Goal: Transaction & Acquisition: Purchase product/service

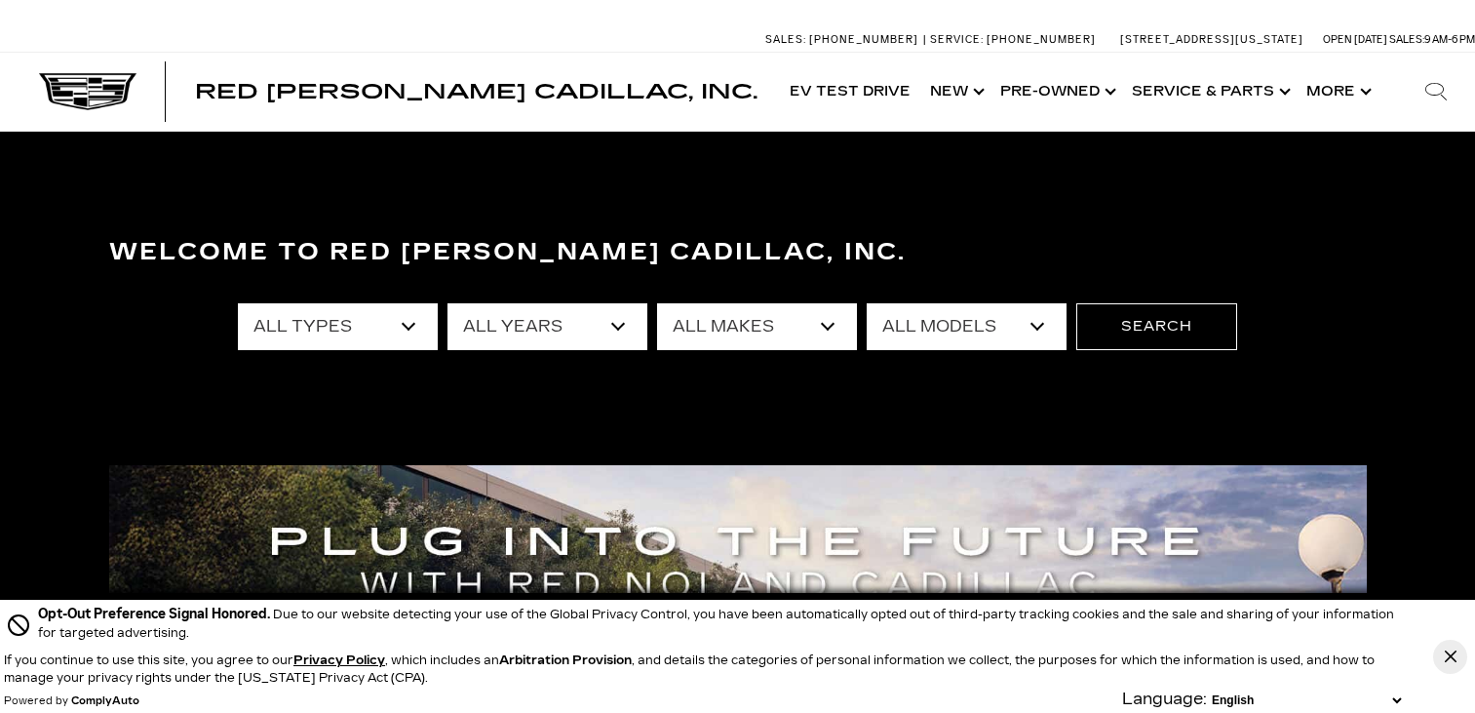
scroll to position [98, 0]
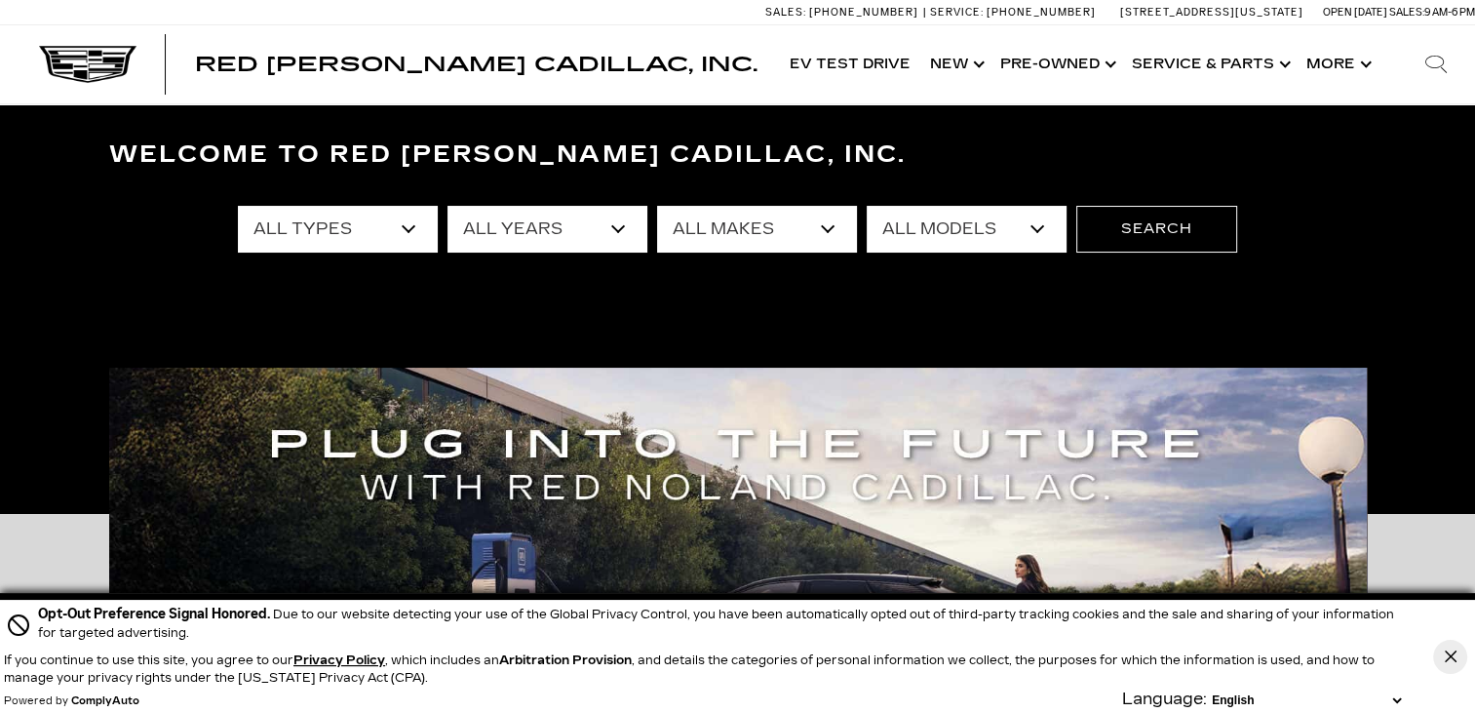
click at [346, 232] on select "All Types New Used Certified Used Demo" at bounding box center [338, 229] width 200 height 47
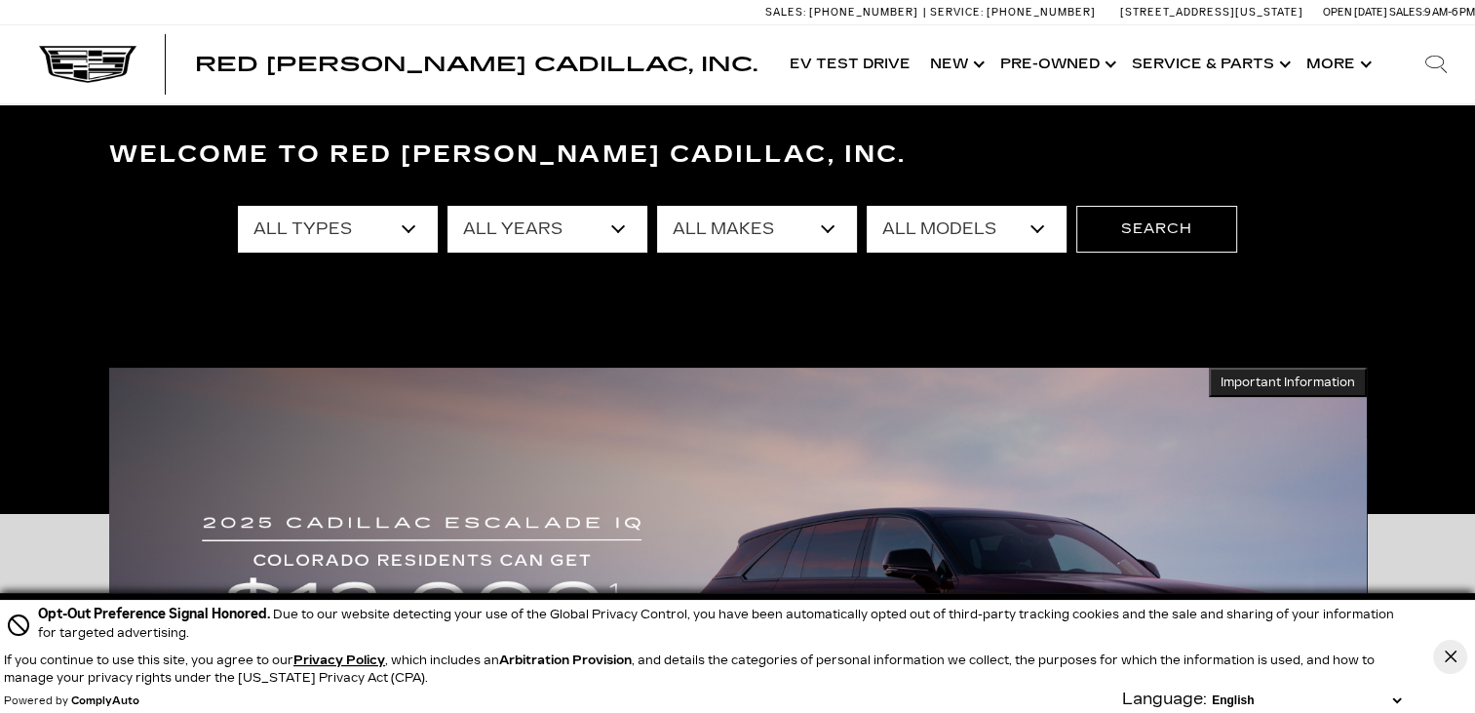
scroll to position [0, 0]
select select "New"
click at [238, 206] on select "All Types New Used Certified Used Demo" at bounding box center [338, 229] width 200 height 47
click at [541, 231] on select "All Years 2026 2025 2024" at bounding box center [548, 229] width 200 height 47
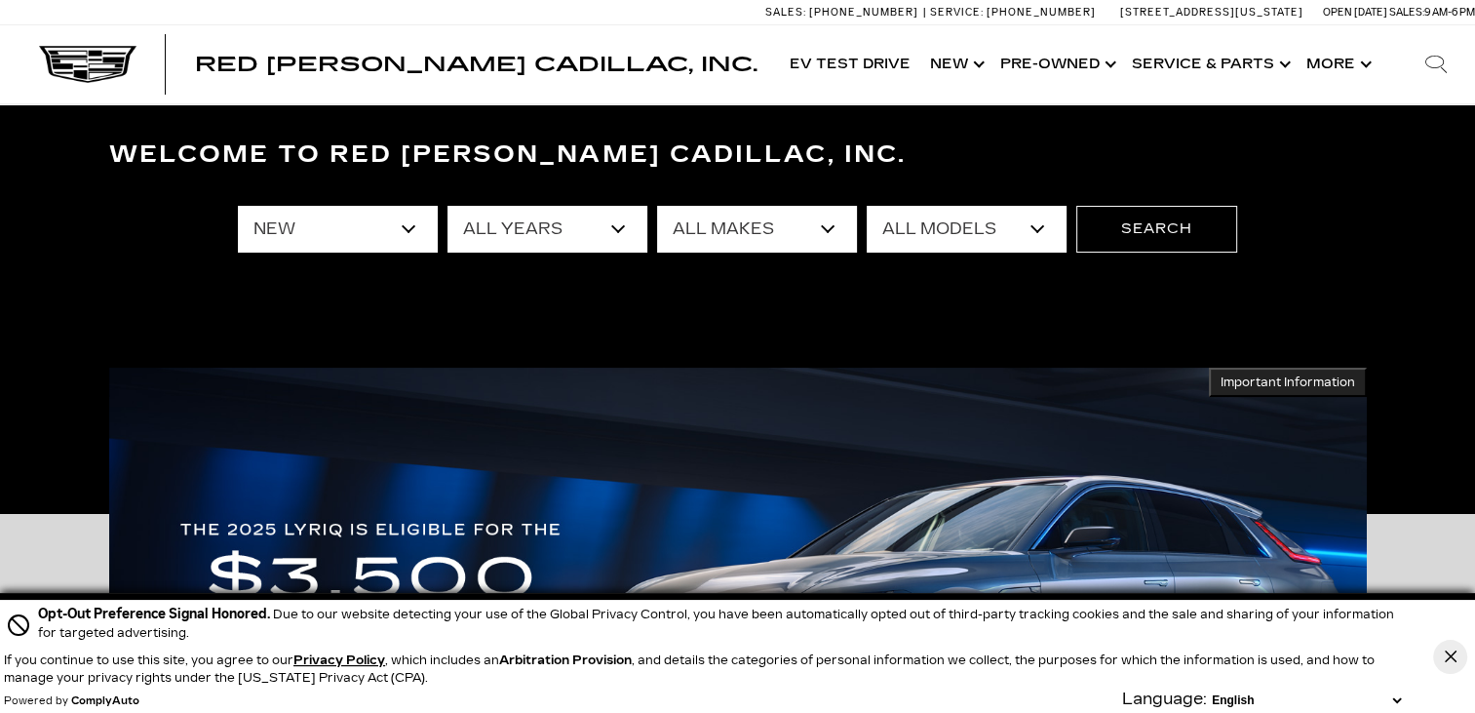
click at [781, 234] on select "All Makes Cadillac" at bounding box center [757, 229] width 200 height 47
click at [986, 233] on select "All Models CT4 CT5 Escalade Escalade ESV ESCALADE IQ ESCALADE IQL LYRIQ OPTIQ V…" at bounding box center [967, 229] width 200 height 47
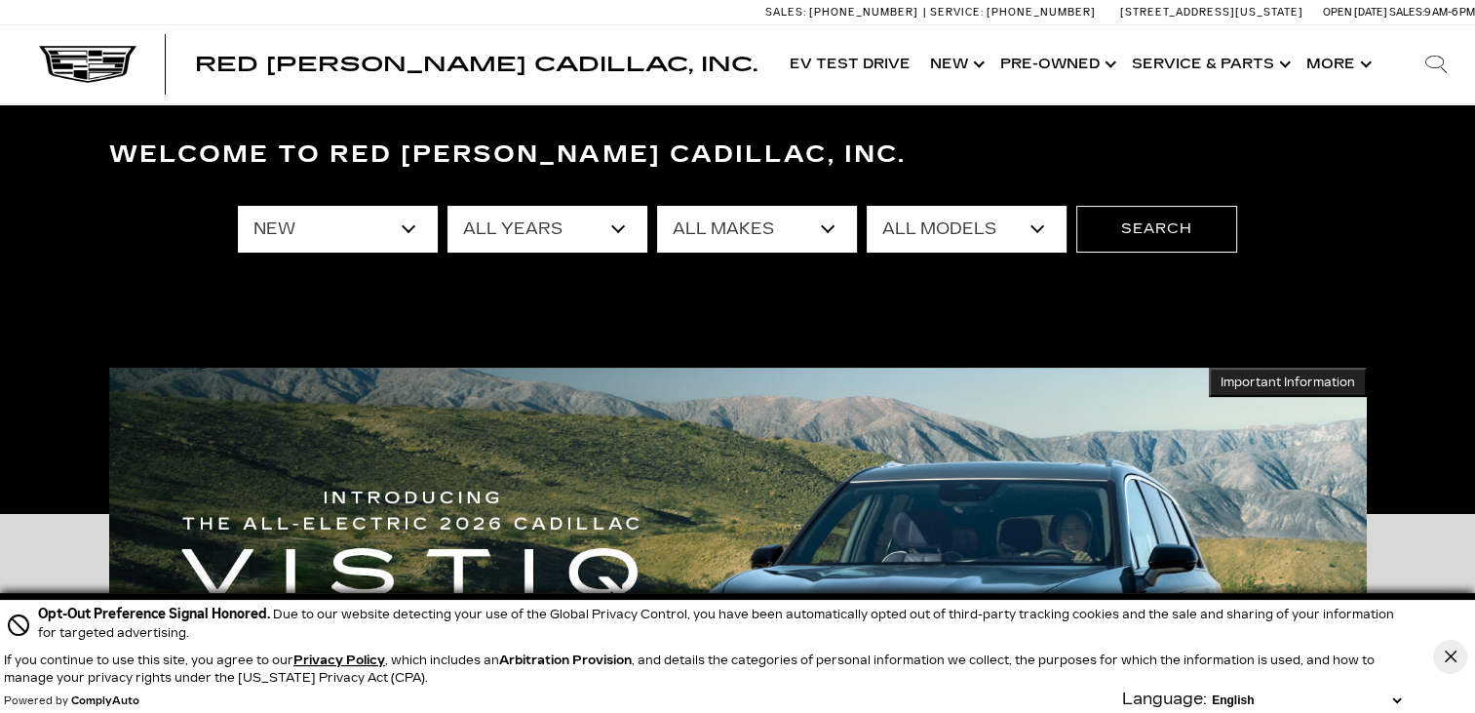
select select "XT6"
click at [867, 206] on select "All Models CT4 CT5 Escalade Escalade ESV ESCALADE IQ ESCALADE IQL LYRIQ OPTIQ V…" at bounding box center [967, 229] width 200 height 47
click at [1150, 239] on button "Search" at bounding box center [1156, 229] width 161 height 47
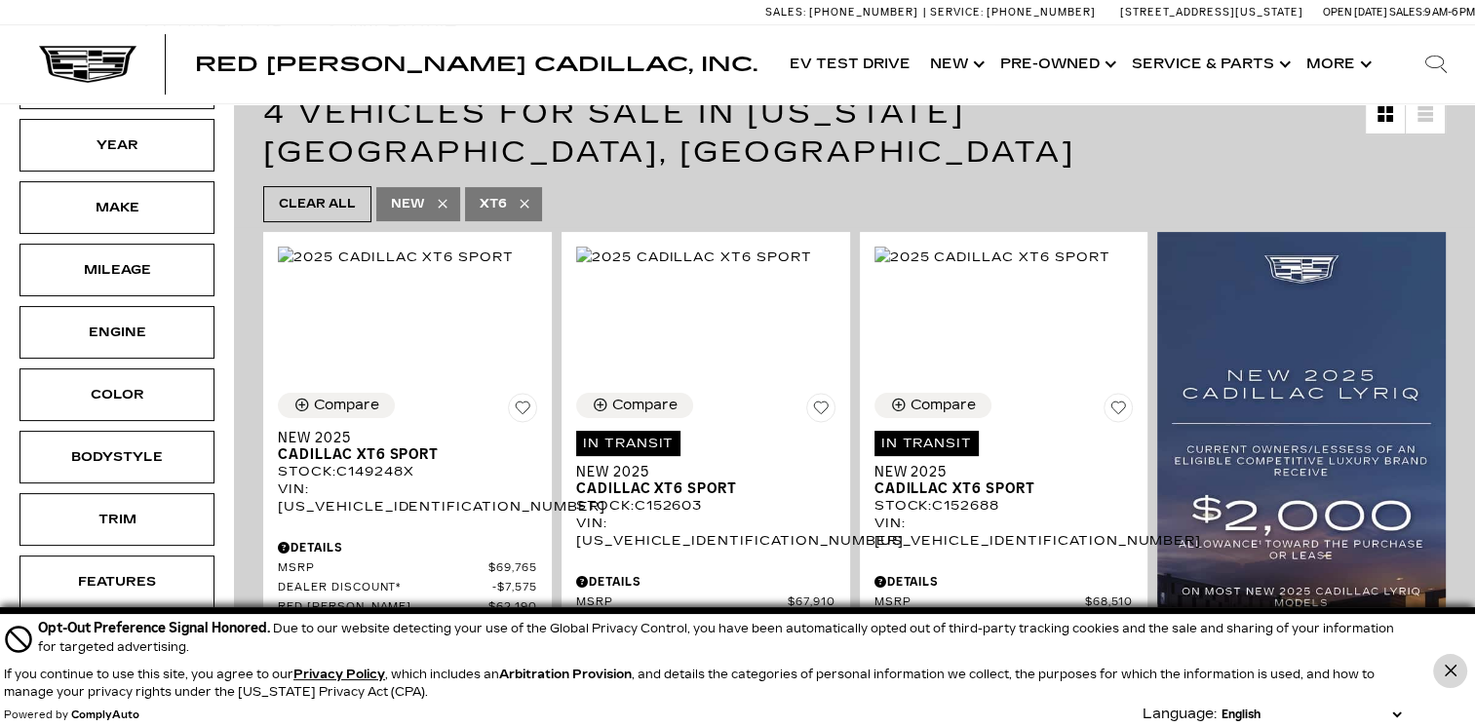
click at [1439, 669] on button "Close Button" at bounding box center [1450, 671] width 34 height 34
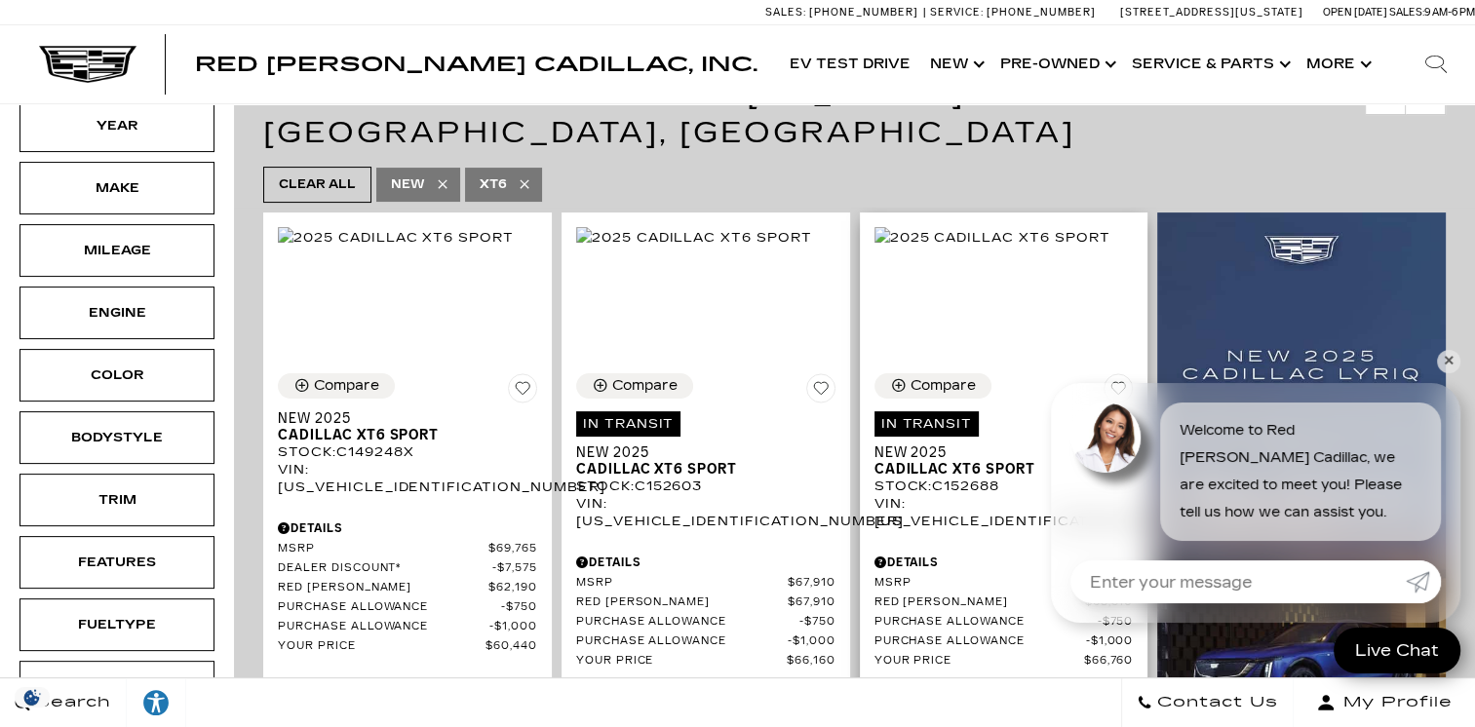
scroll to position [390, 0]
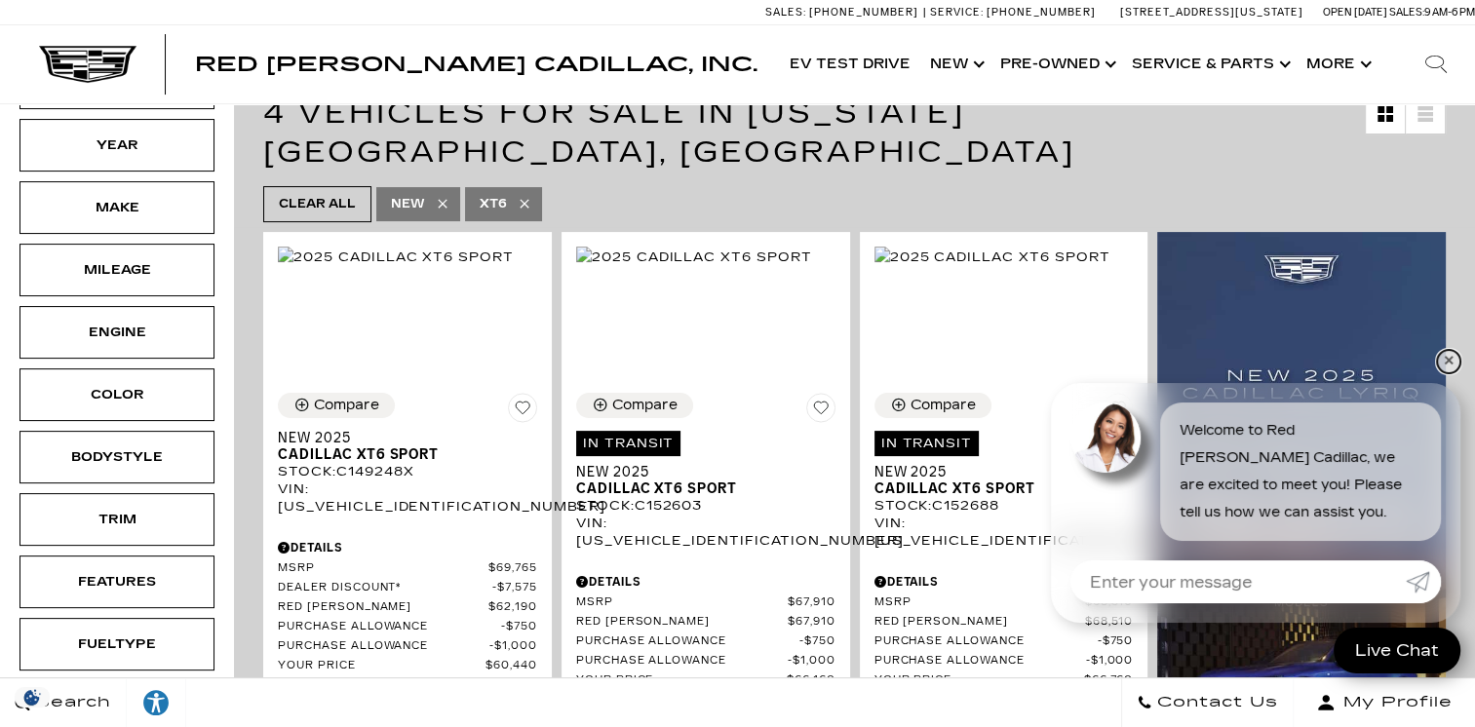
click at [1455, 365] on link "✕" at bounding box center [1448, 361] width 23 height 23
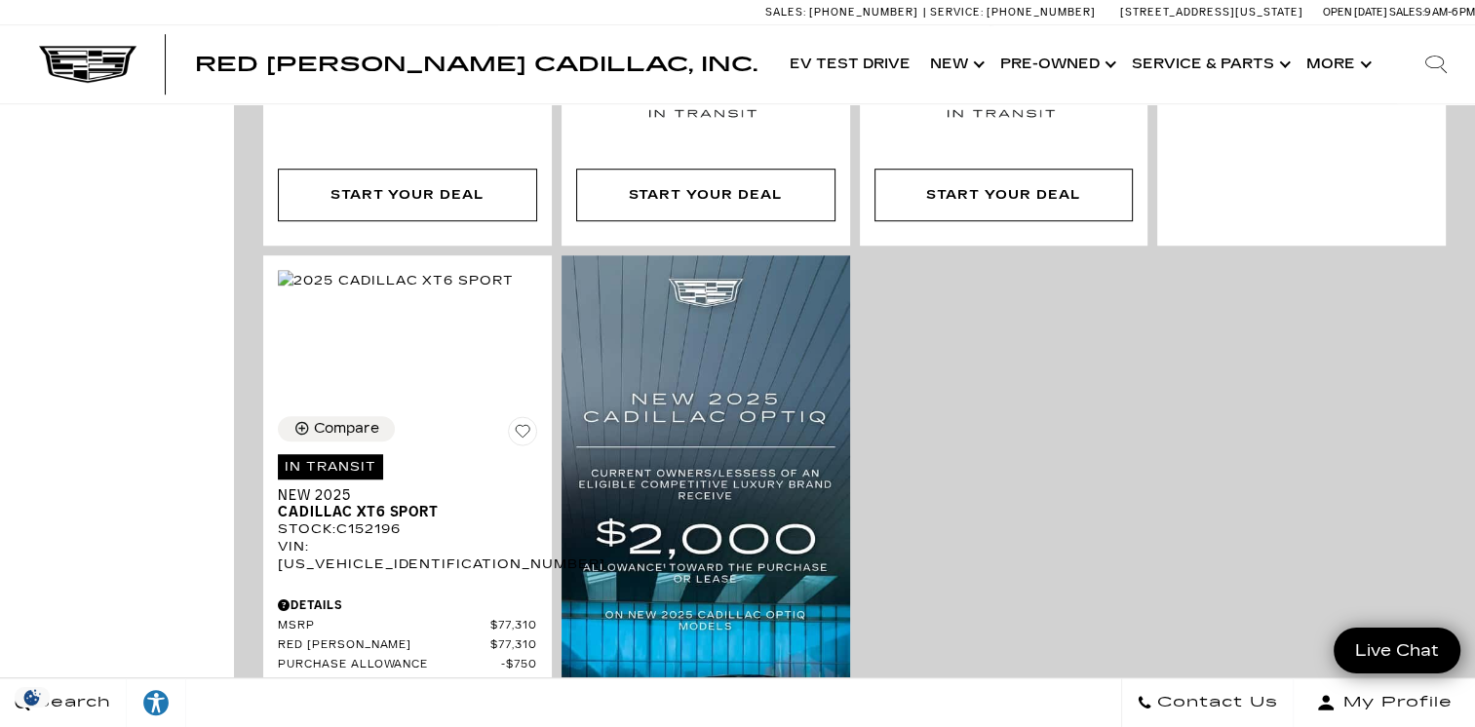
scroll to position [1365, 0]
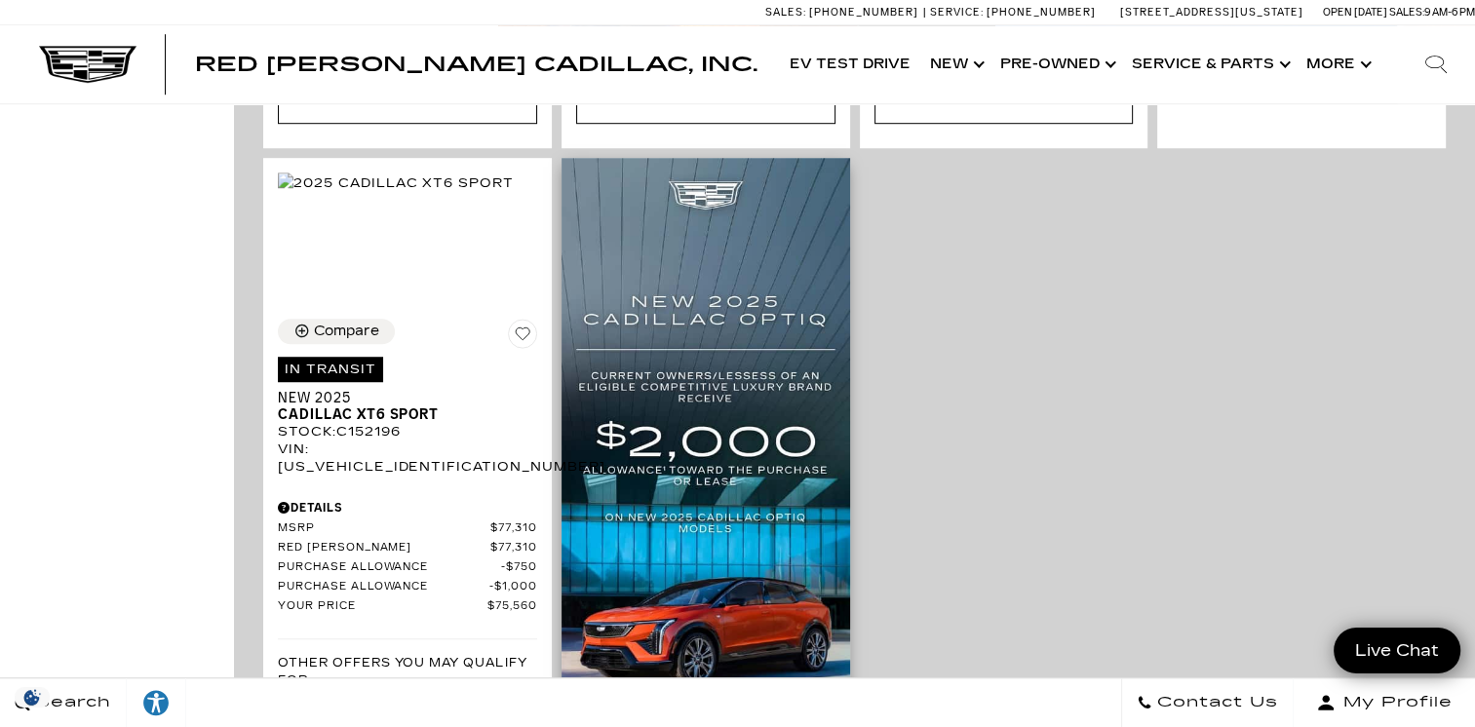
click at [765, 560] on img at bounding box center [706, 487] width 289 height 658
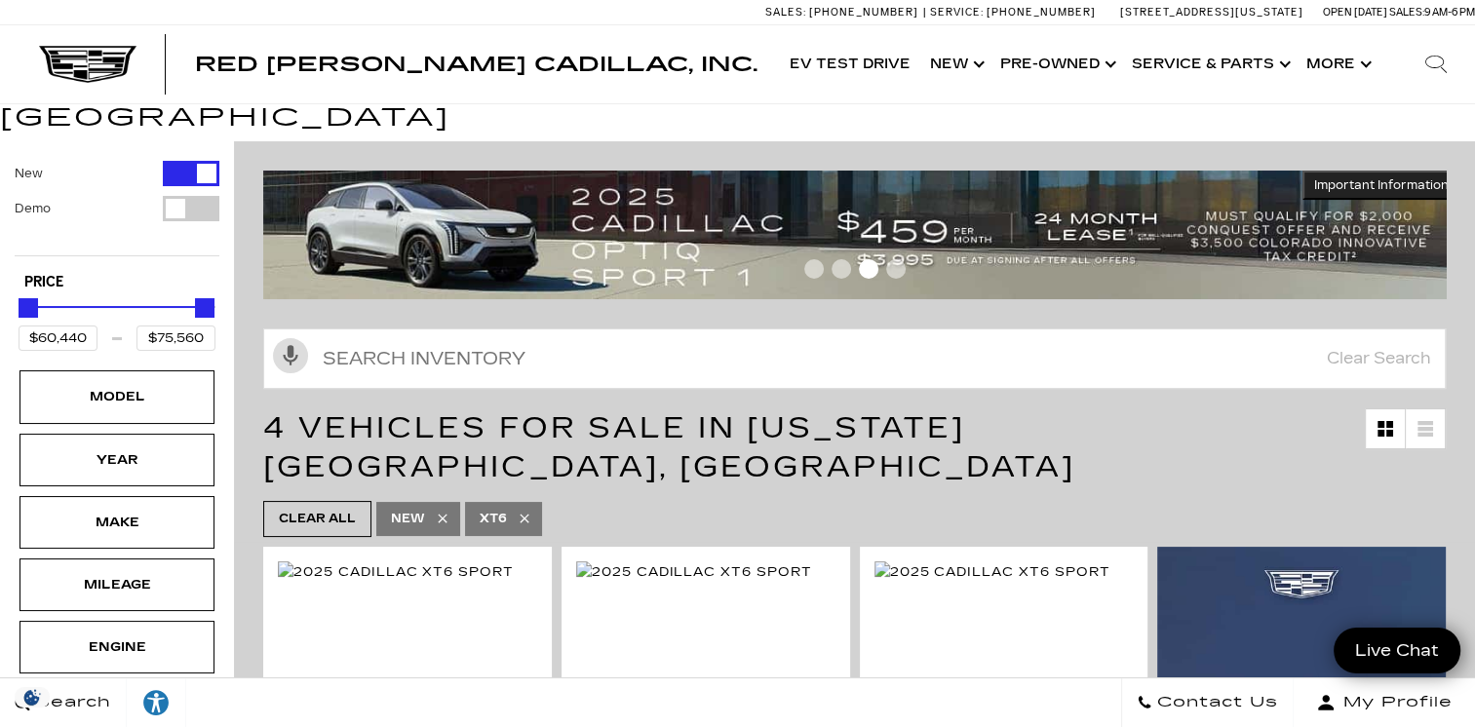
scroll to position [0, 0]
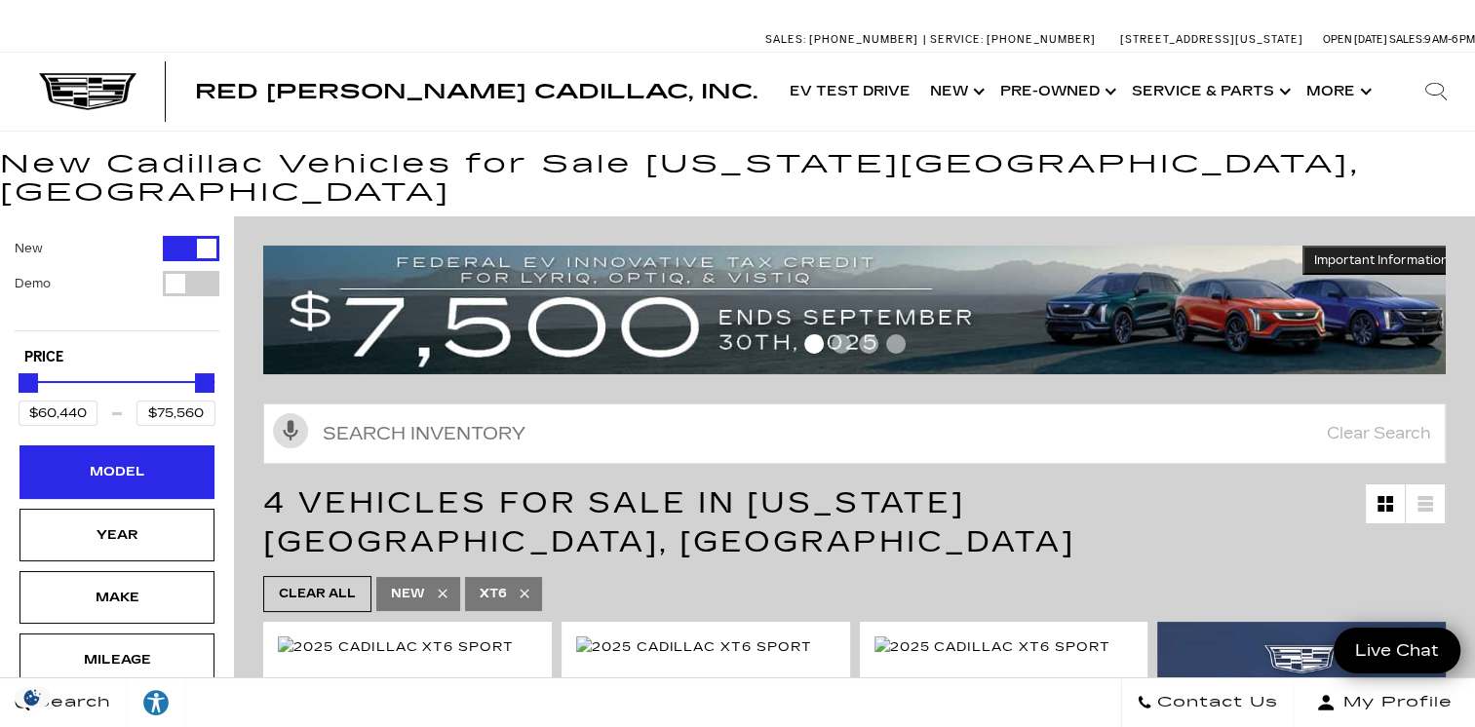
click at [116, 461] on div "Model" at bounding box center [117, 471] width 98 height 21
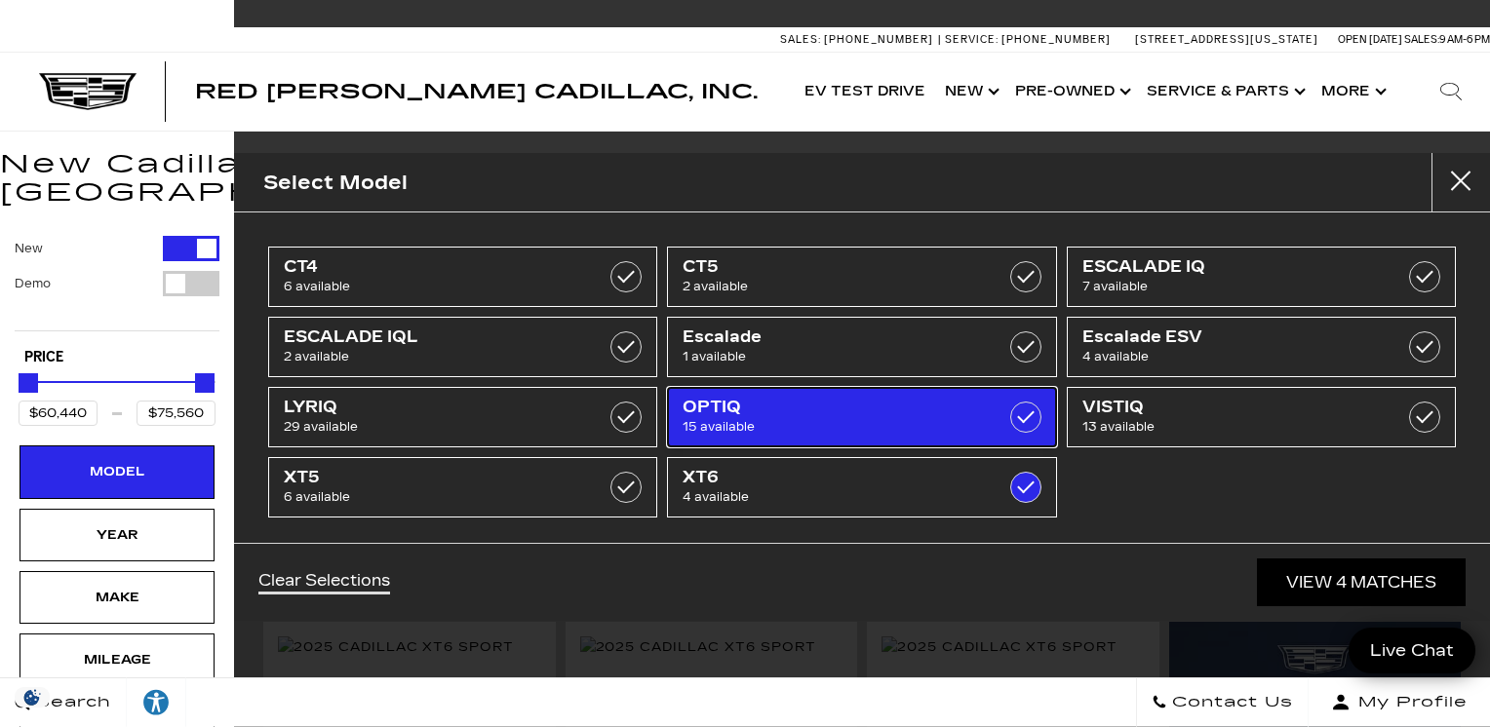
click at [739, 418] on span "15 available" at bounding box center [835, 427] width 304 height 20
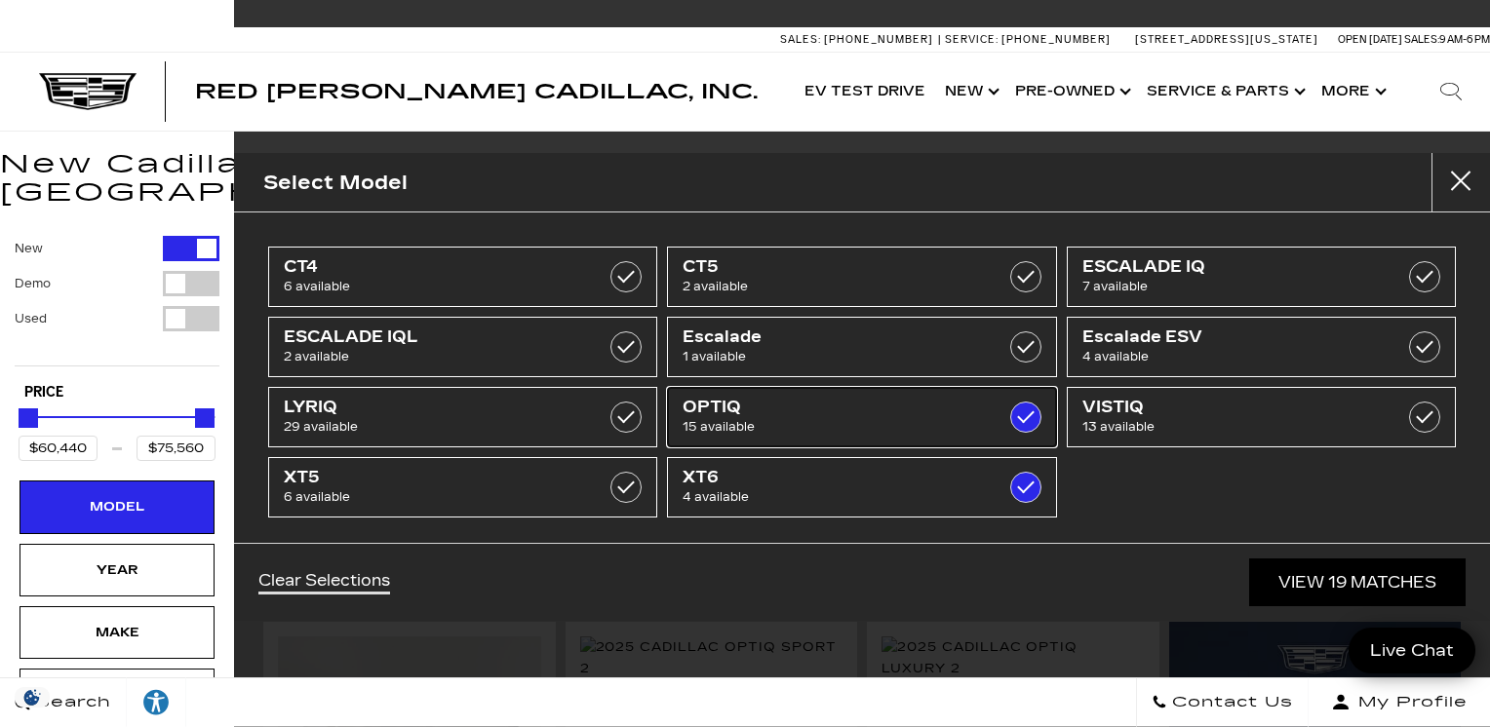
type input "$54,990"
checkbox input "true"
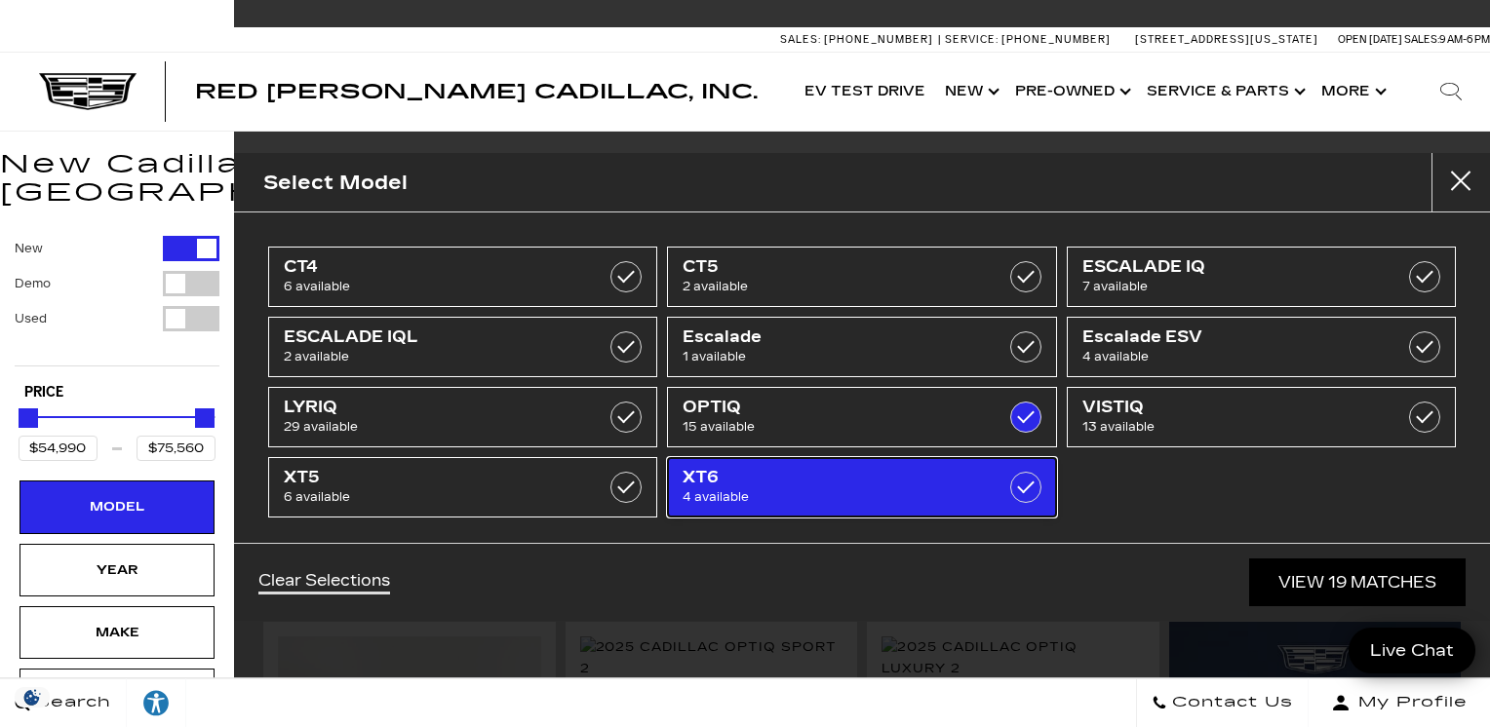
drag, startPoint x: 1006, startPoint y: 482, endPoint x: 1014, endPoint y: 497, distance: 17.4
click at [1010, 482] on label at bounding box center [1025, 487] width 31 height 31
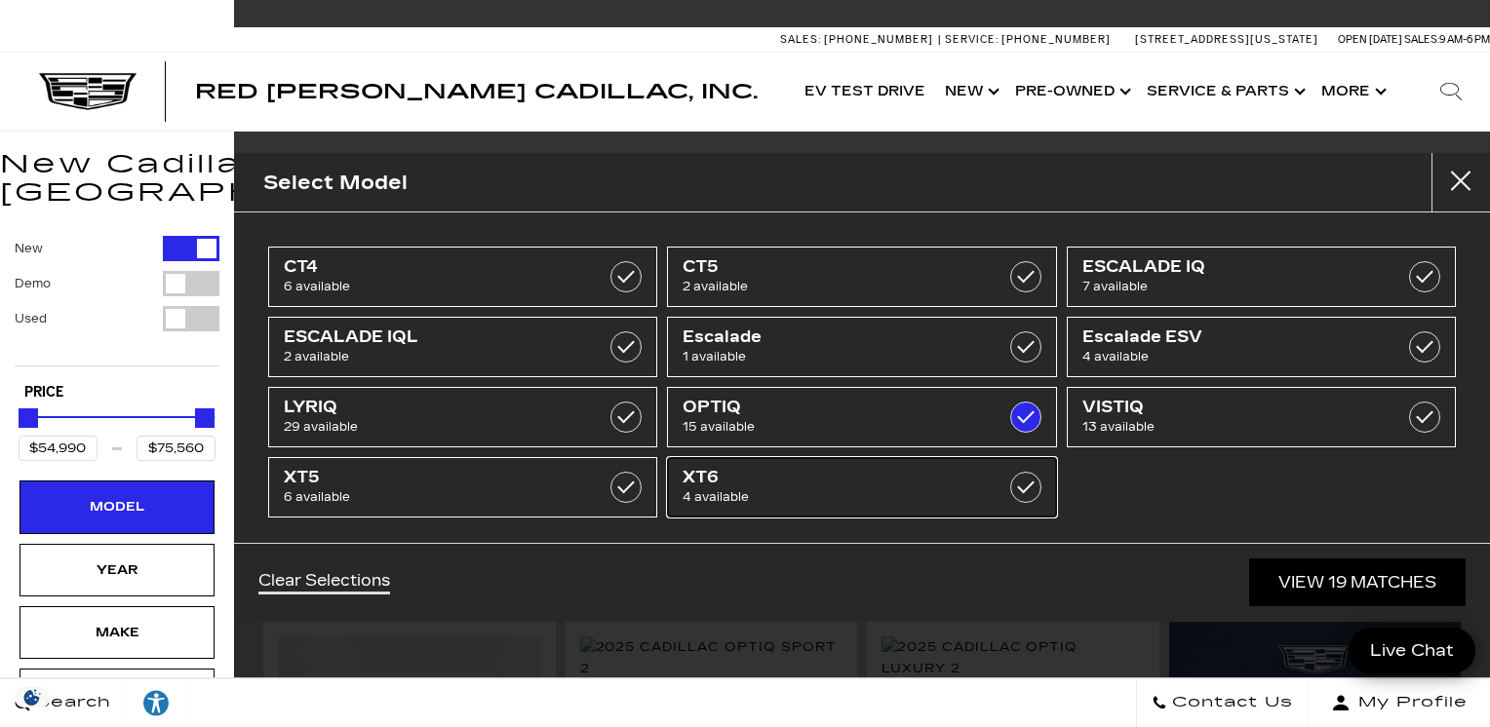
type input "$59,415"
checkbox input "false"
click at [1300, 582] on link "View 15 Matches" at bounding box center [1357, 583] width 216 height 48
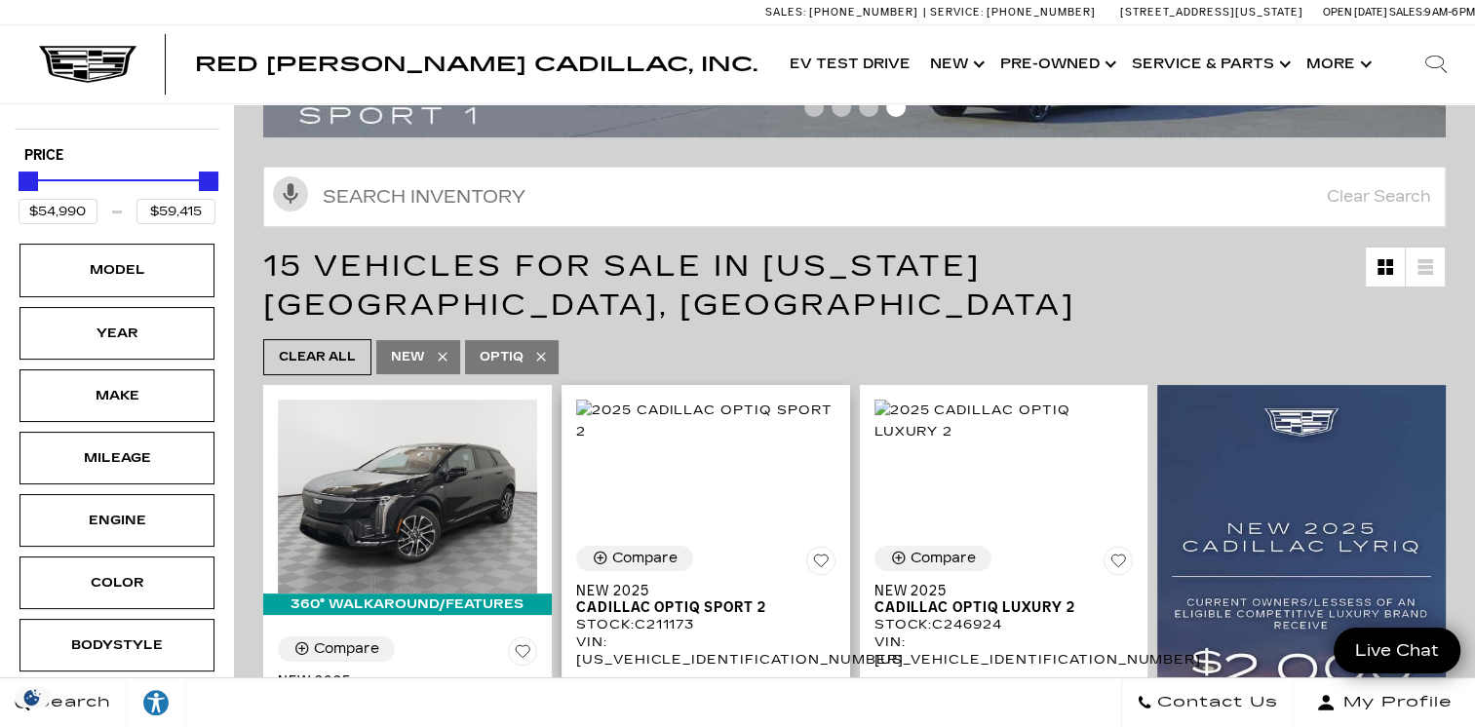
scroll to position [195, 0]
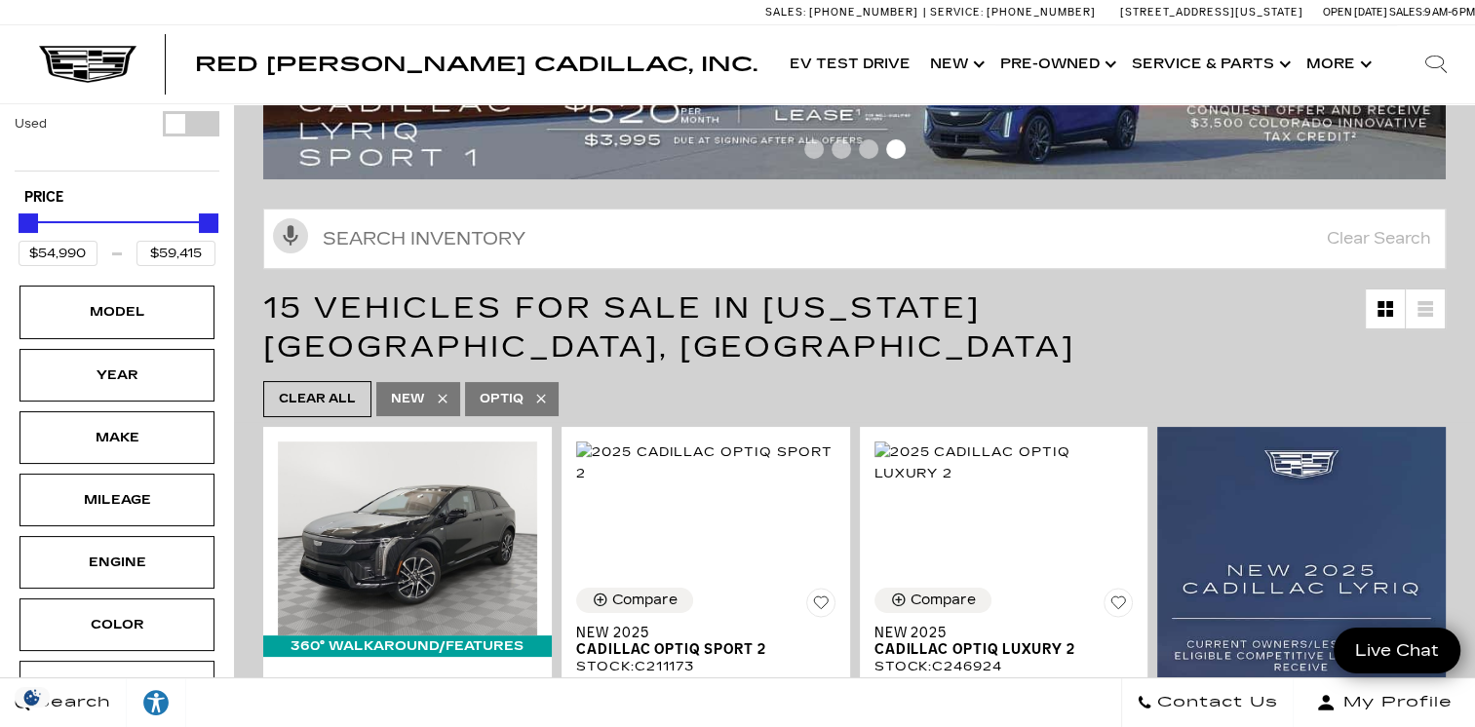
click at [545, 391] on icon at bounding box center [541, 399] width 16 height 16
type input "$46,669"
type input "$158,810"
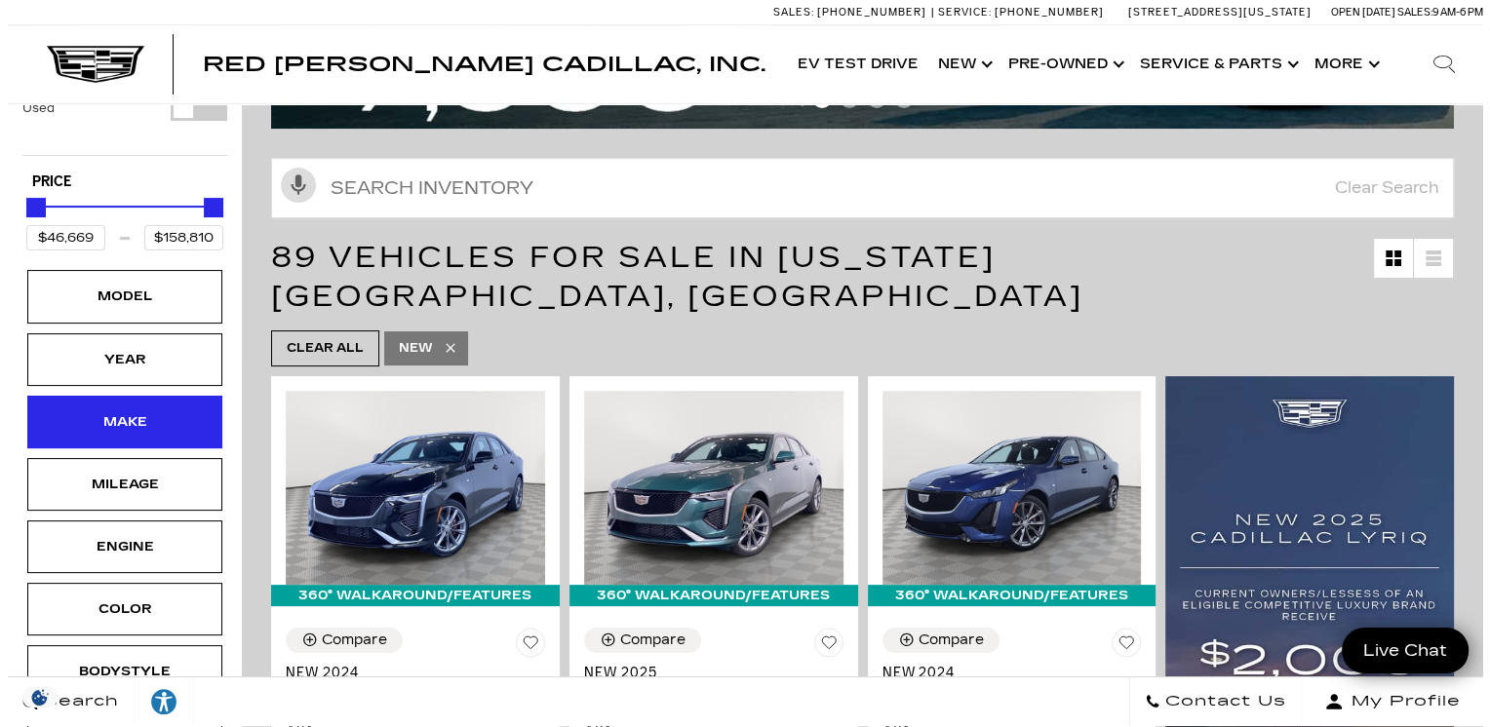
scroll to position [390, 0]
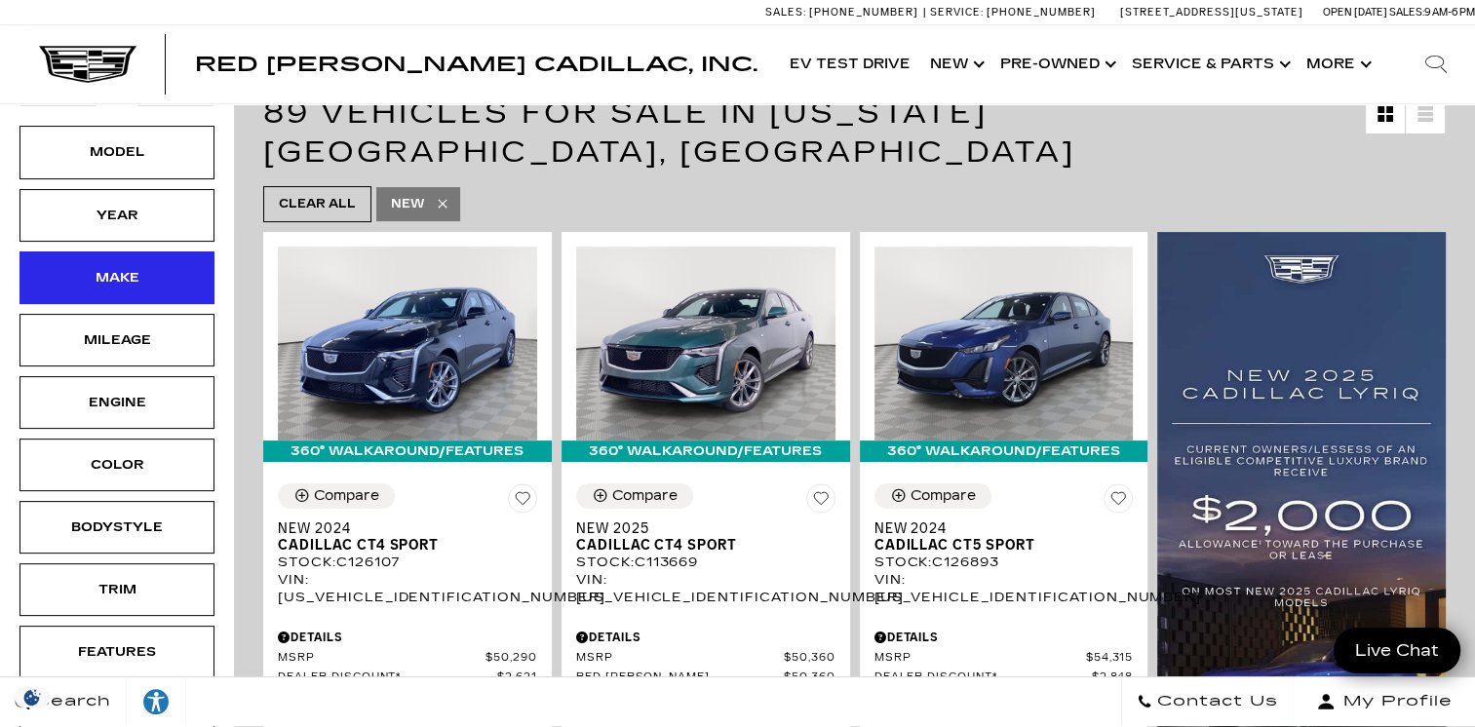
click at [137, 259] on div "Make" at bounding box center [117, 278] width 195 height 53
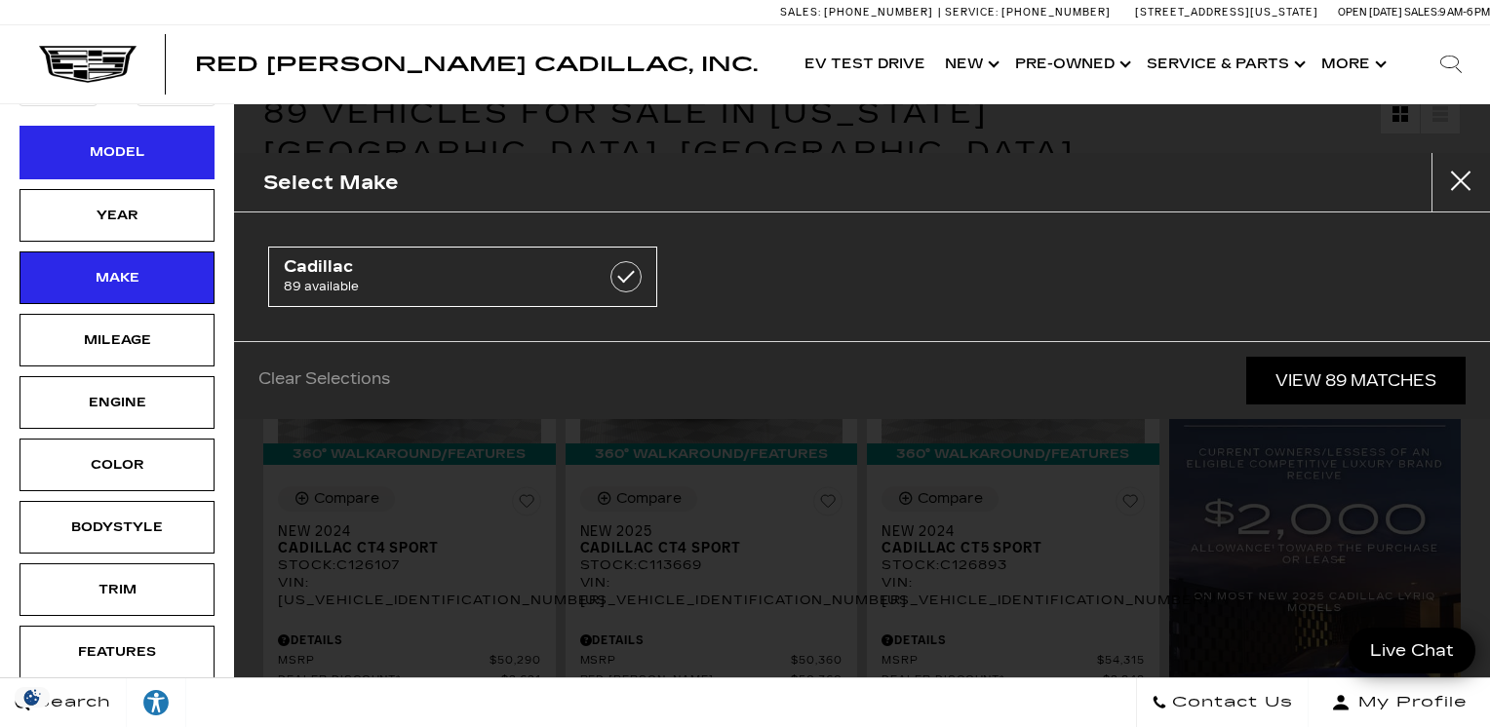
click at [142, 141] on div "Model" at bounding box center [117, 151] width 98 height 21
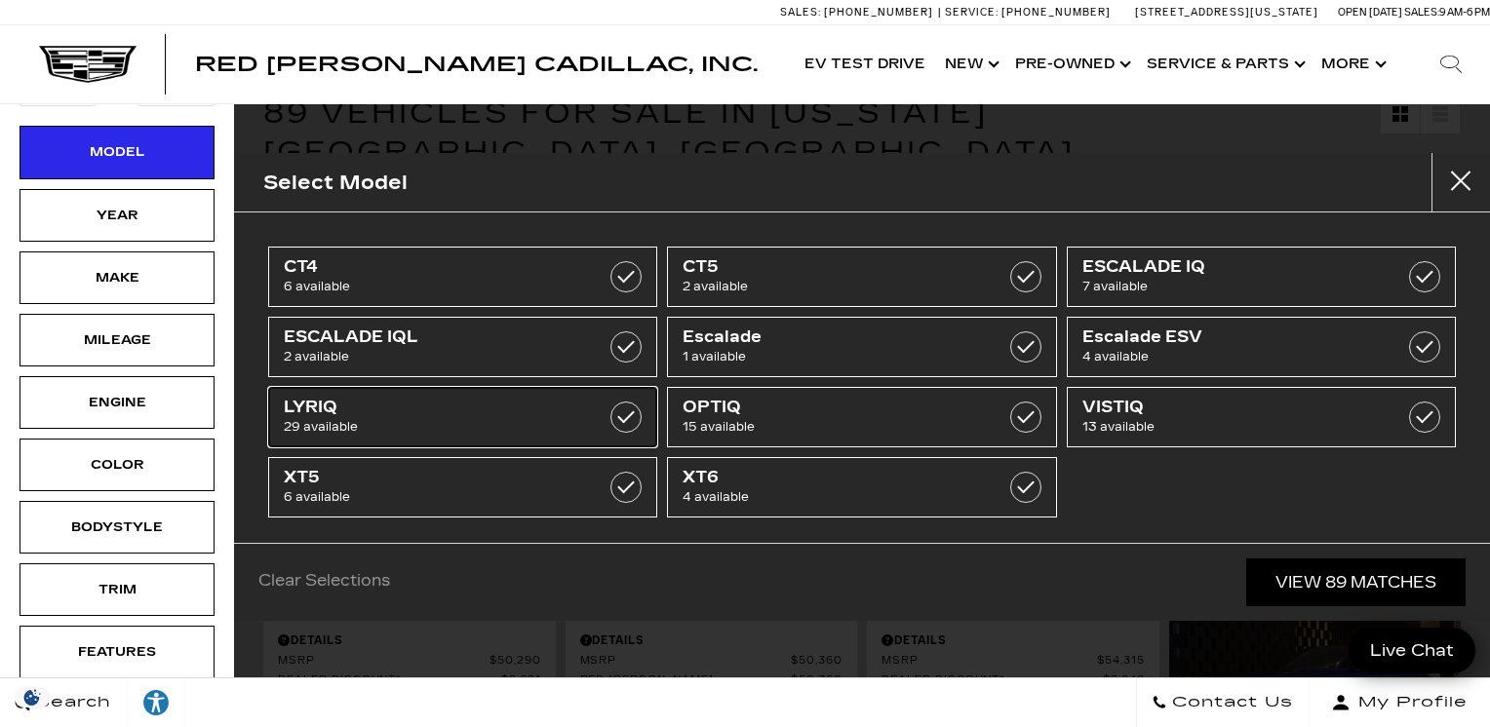
click at [362, 417] on span "29 available" at bounding box center [436, 427] width 304 height 20
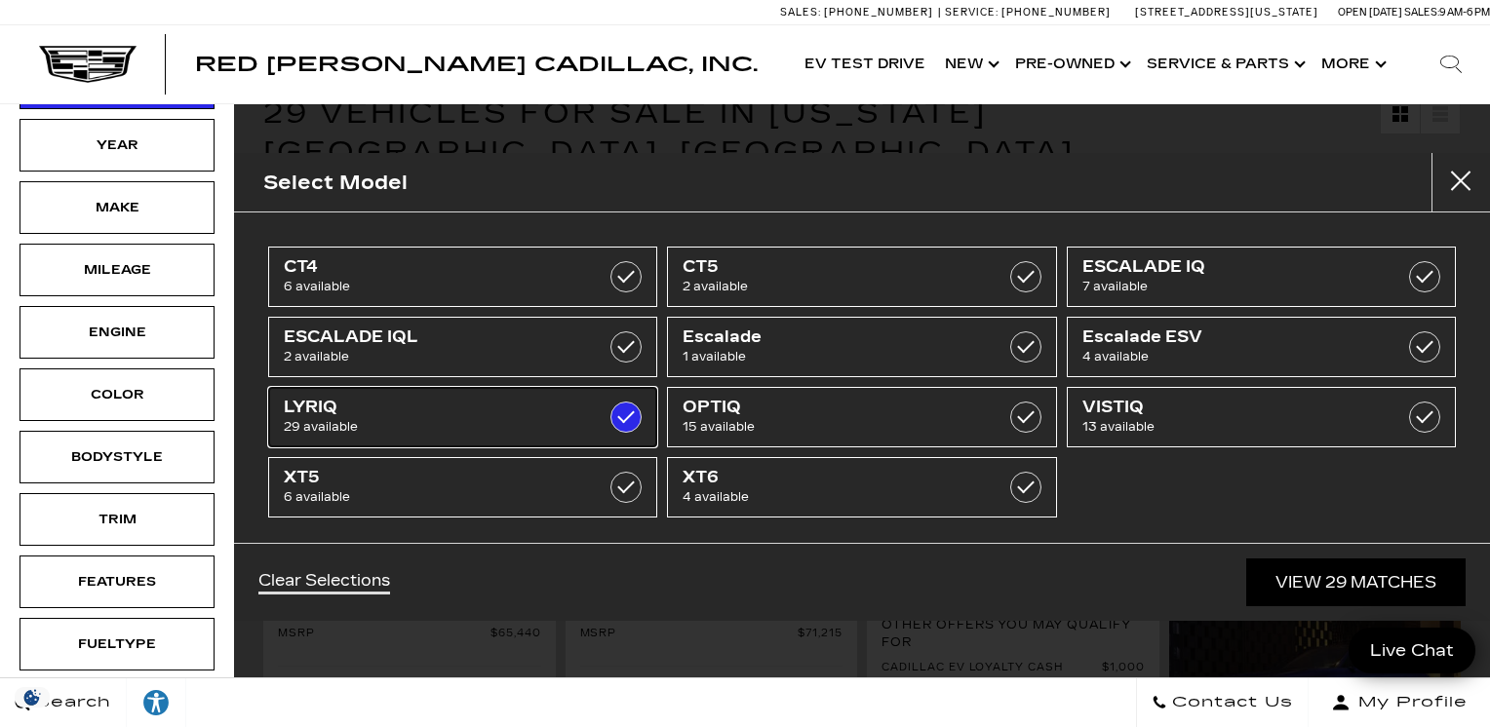
type input "$65,440"
type input "$91,110"
checkbox input "true"
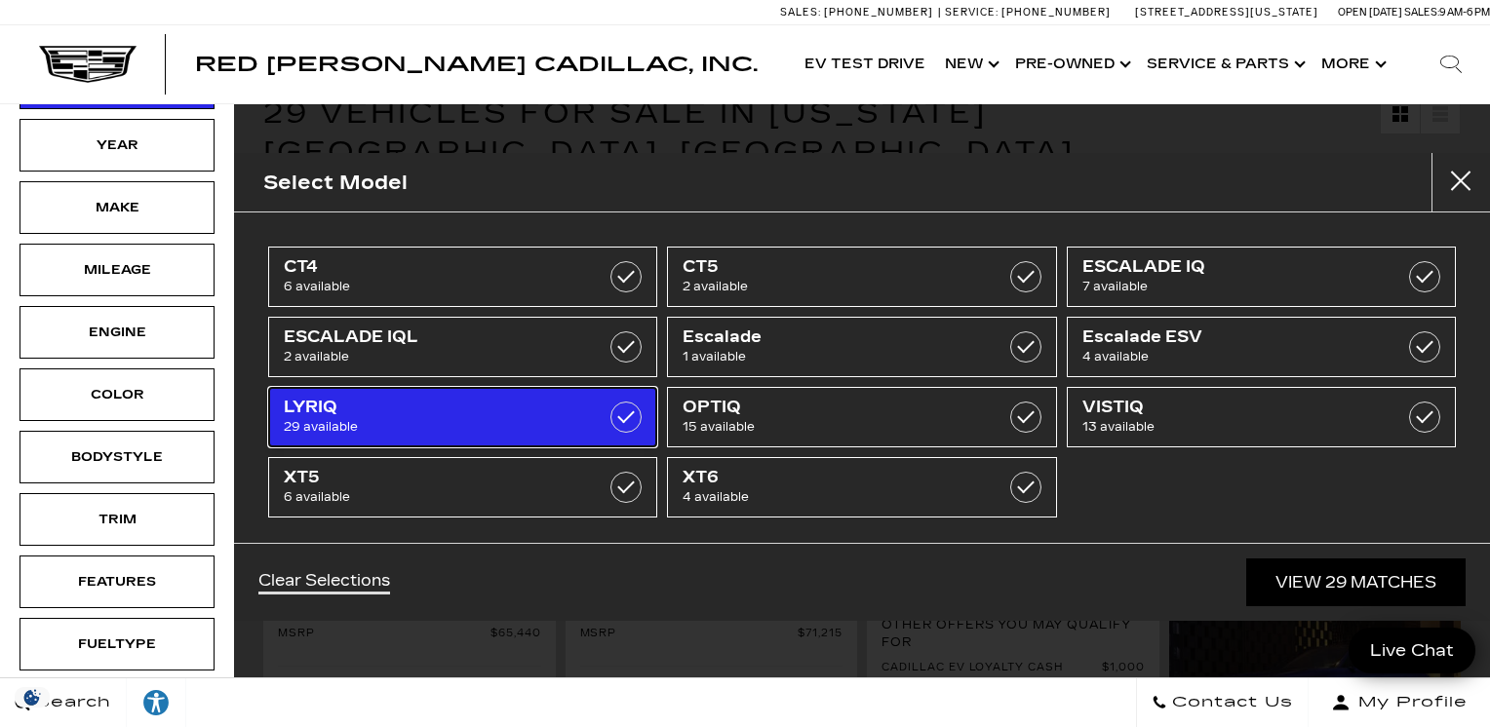
scroll to position [2, 0]
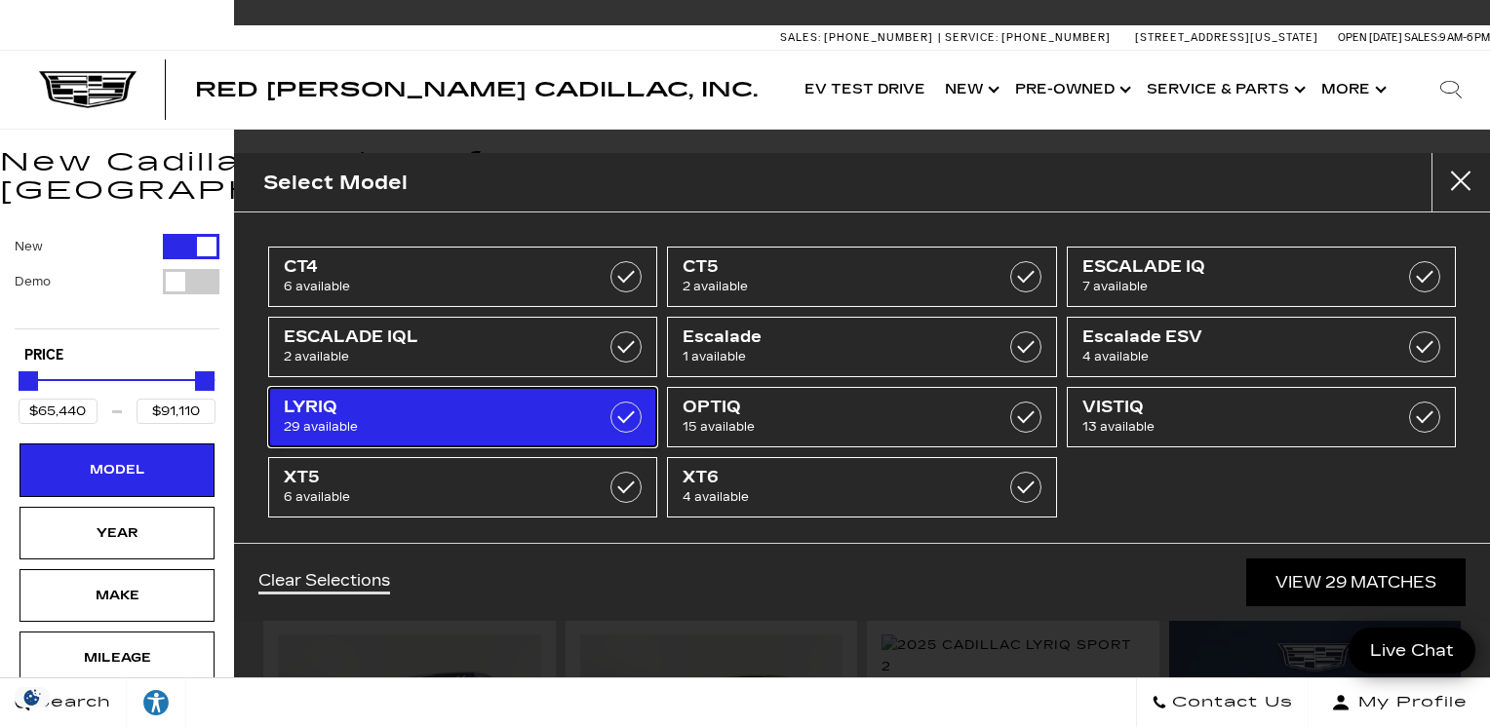
click at [614, 423] on label at bounding box center [625, 417] width 31 height 31
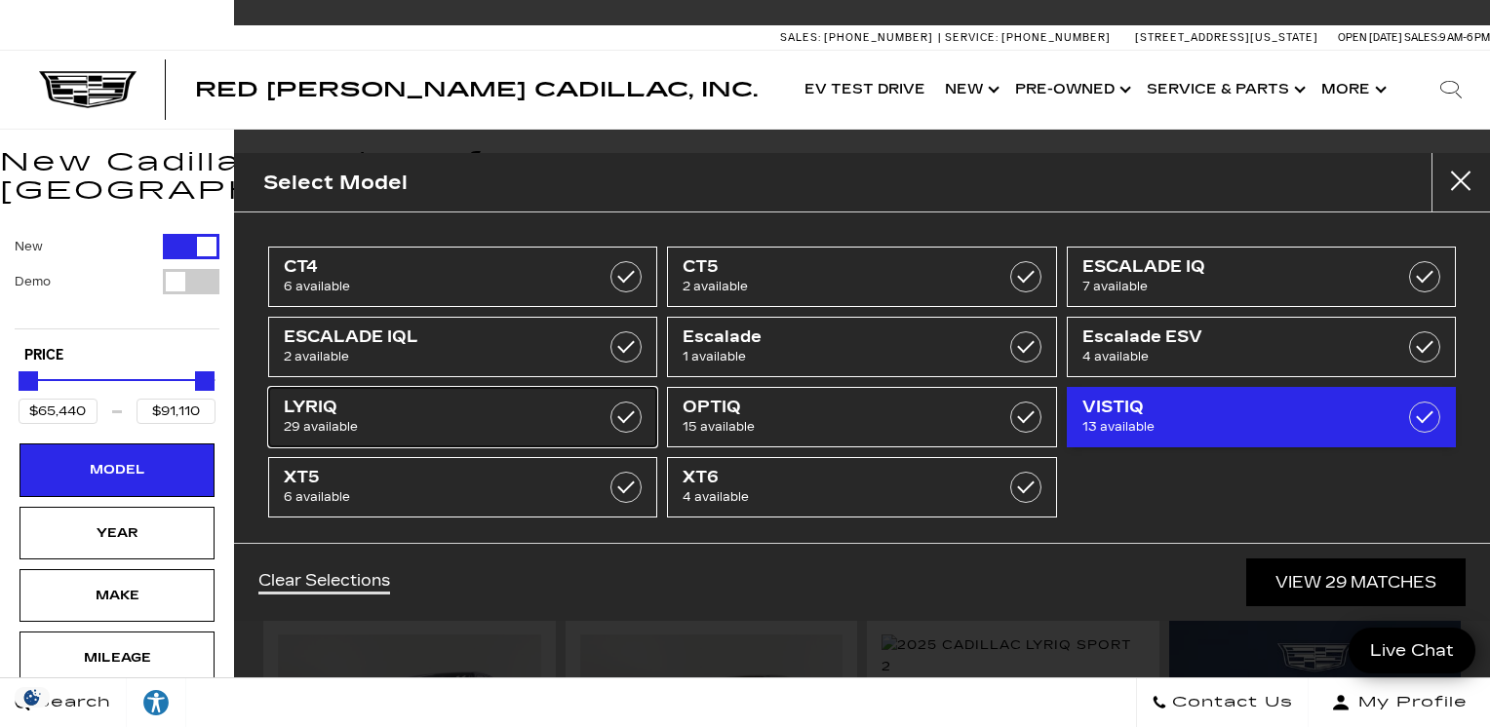
type input "$46,669"
type input "$158,810"
checkbox input "false"
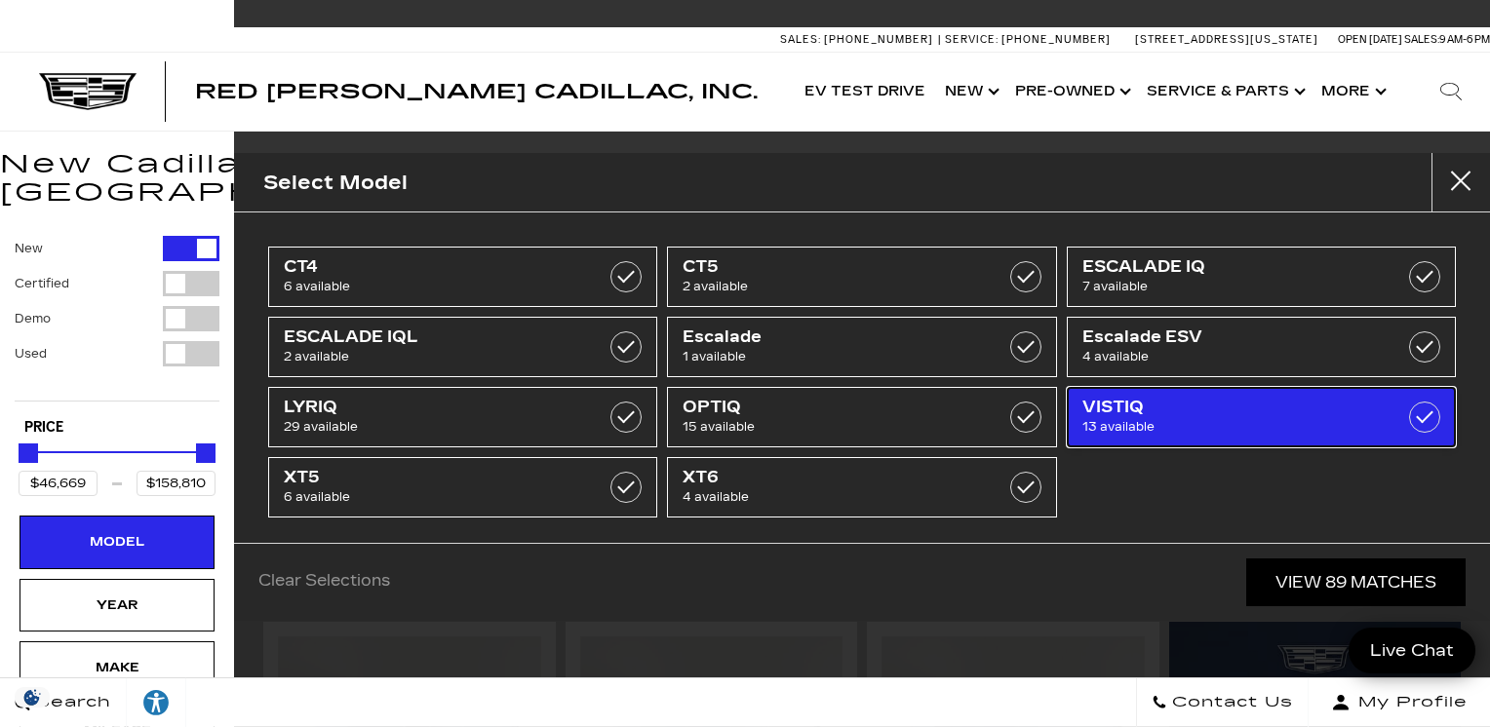
click at [1172, 417] on span "13 available" at bounding box center [1234, 427] width 304 height 20
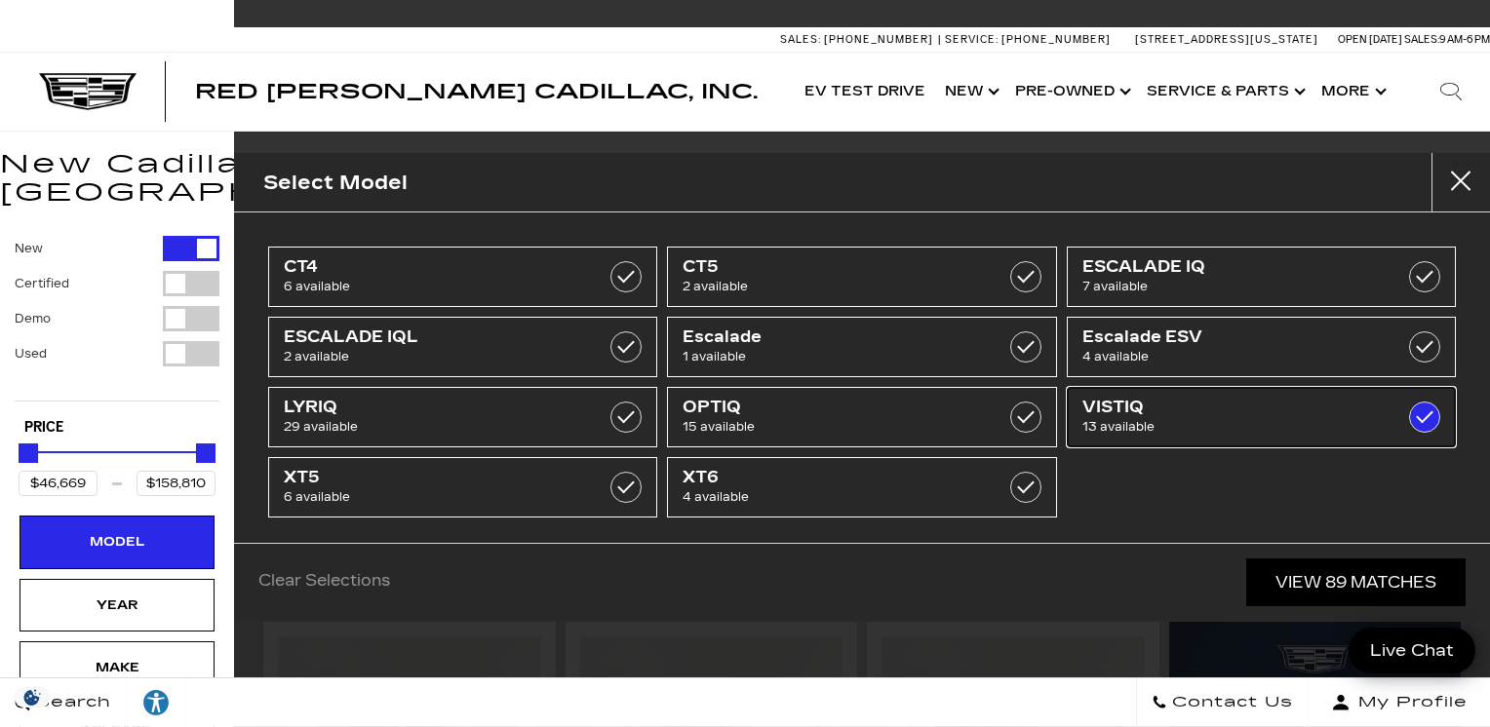
type input "$79,890"
type input "$99,315"
checkbox input "true"
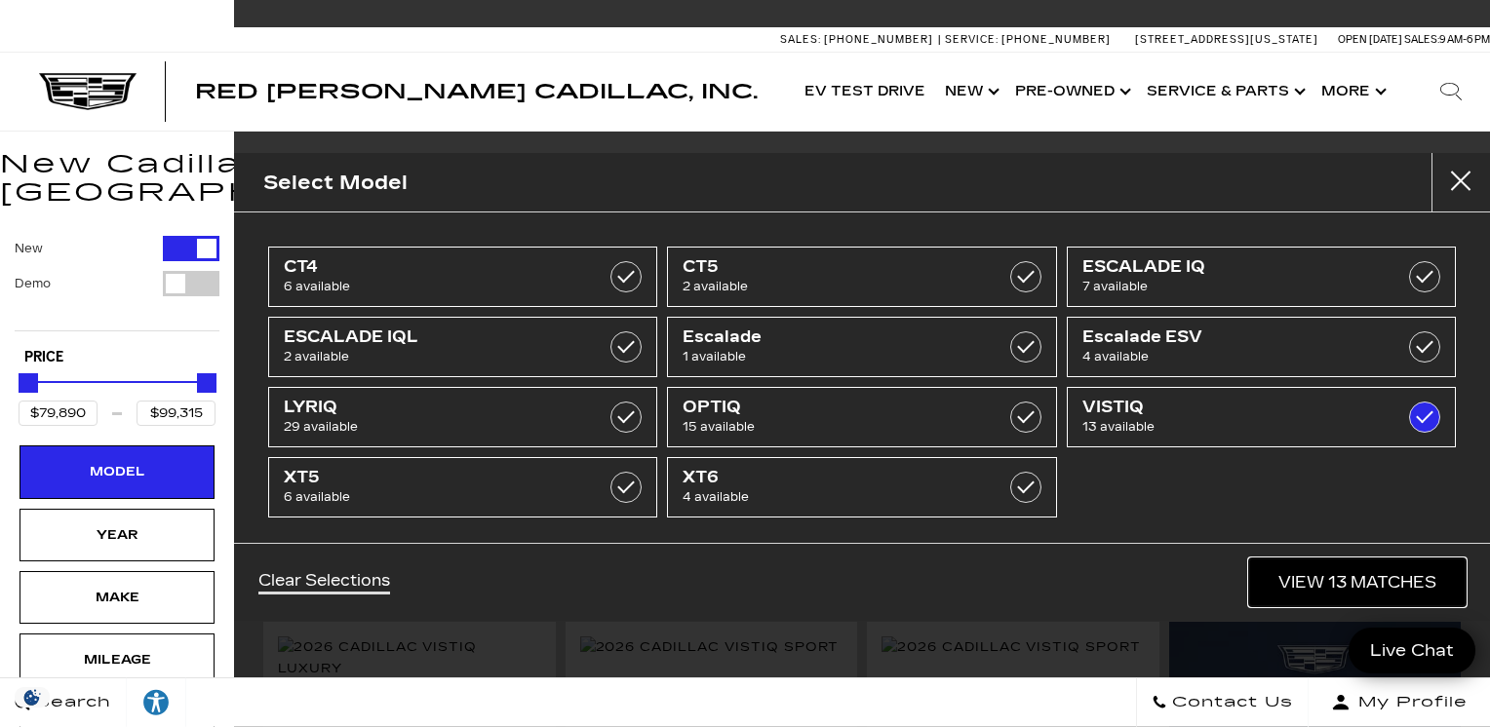
click at [1349, 589] on link "View 13 Matches" at bounding box center [1357, 583] width 216 height 48
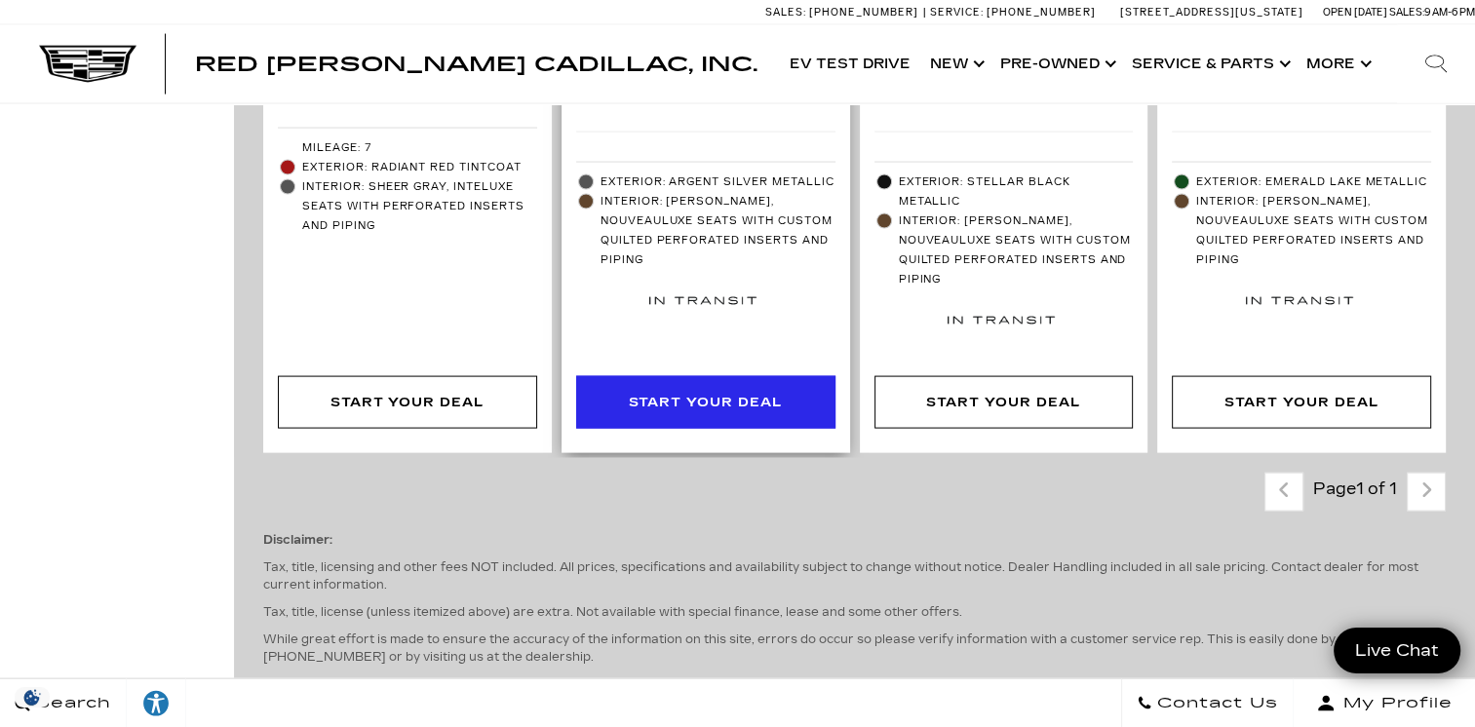
scroll to position [3998, 0]
